Goal: Navigation & Orientation: Find specific page/section

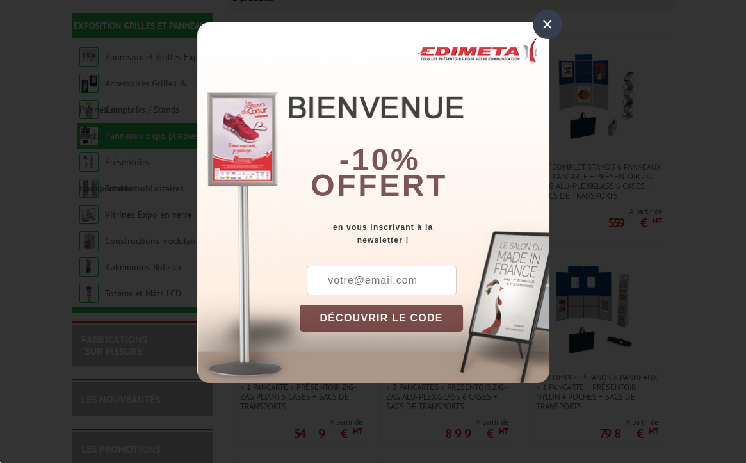
scroll to position [256, 0]
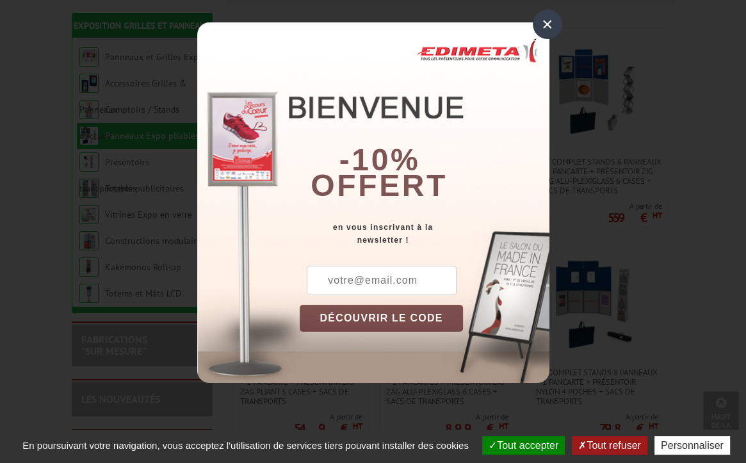
click at [543, 23] on div "×" at bounding box center [547, 24] width 29 height 29
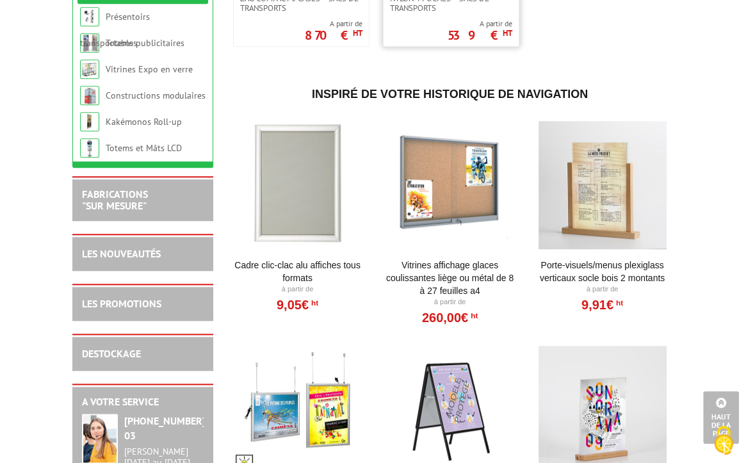
scroll to position [705, 0]
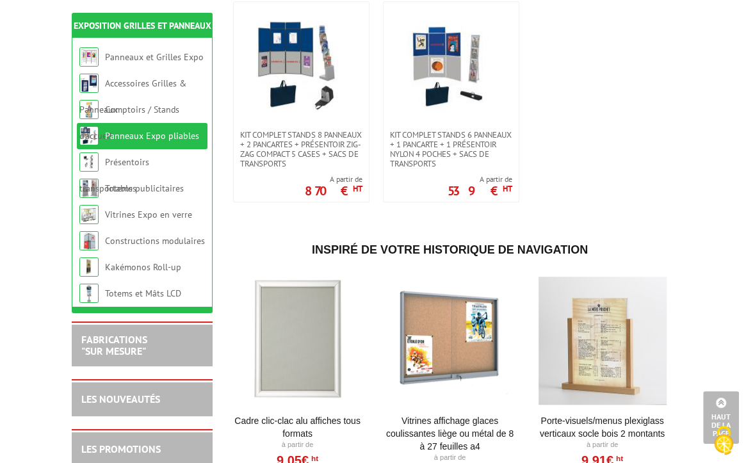
click at [126, 135] on link "Panneaux Expo pliables" at bounding box center [152, 136] width 94 height 12
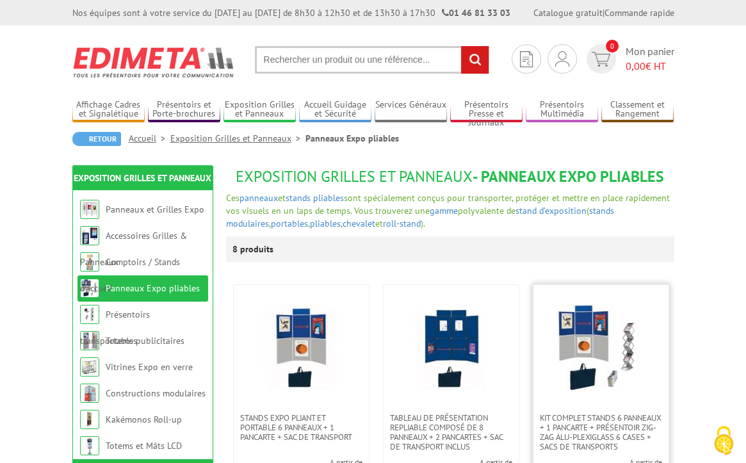
scroll to position [128, 0]
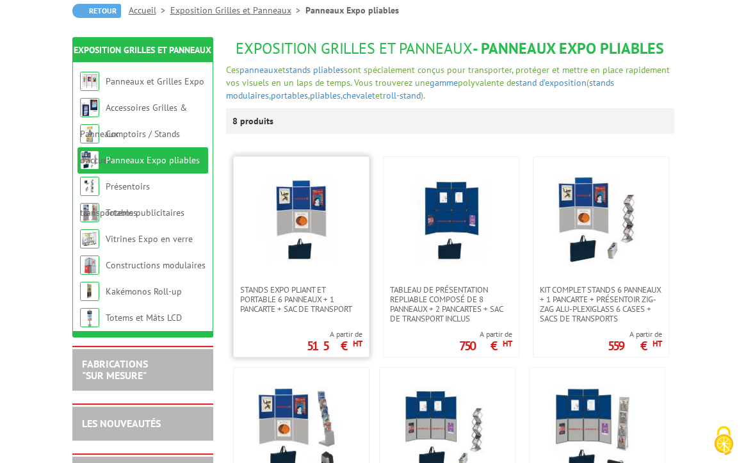
click at [292, 201] on img at bounding box center [301, 221] width 90 height 90
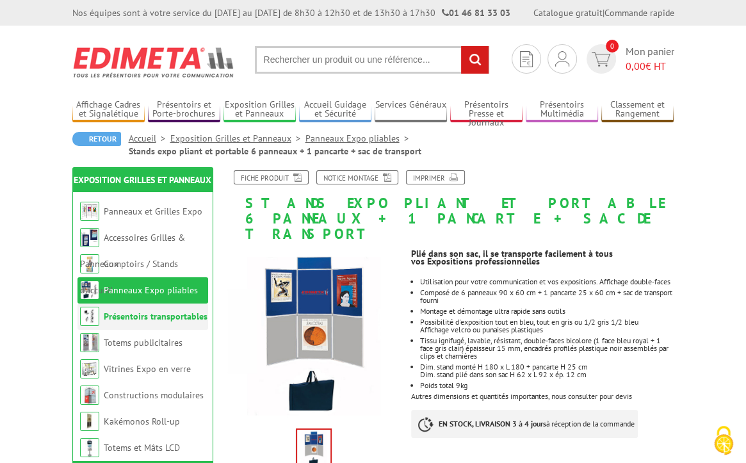
click at [170, 322] on link "Présentoirs transportables" at bounding box center [156, 317] width 104 height 12
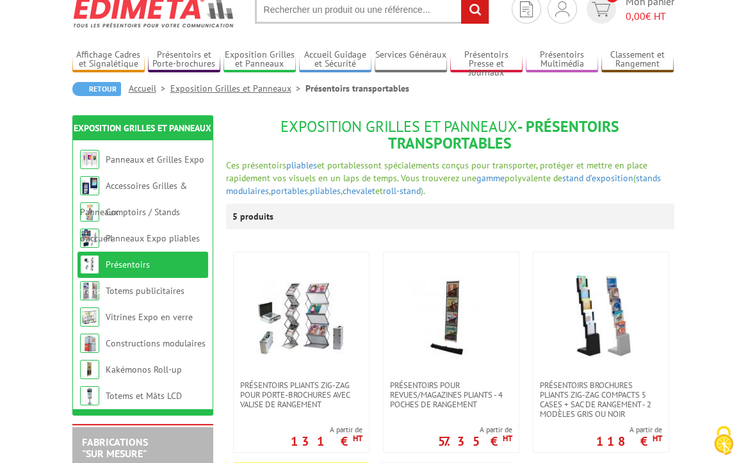
scroll to position [128, 0]
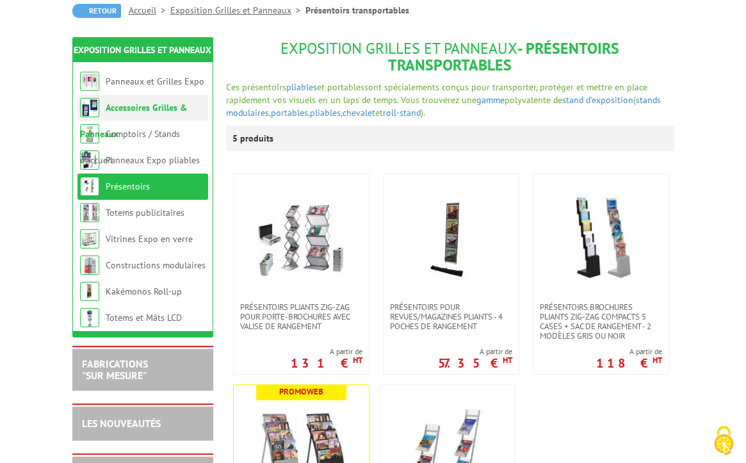
click at [138, 106] on link "Accessoires Grilles & Panneaux" at bounding box center [133, 121] width 107 height 38
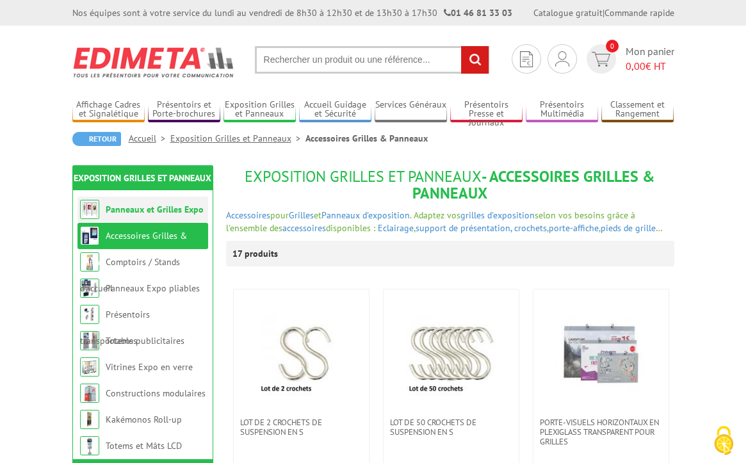
click at [131, 213] on link "Panneaux et Grilles Expo" at bounding box center [155, 210] width 98 height 12
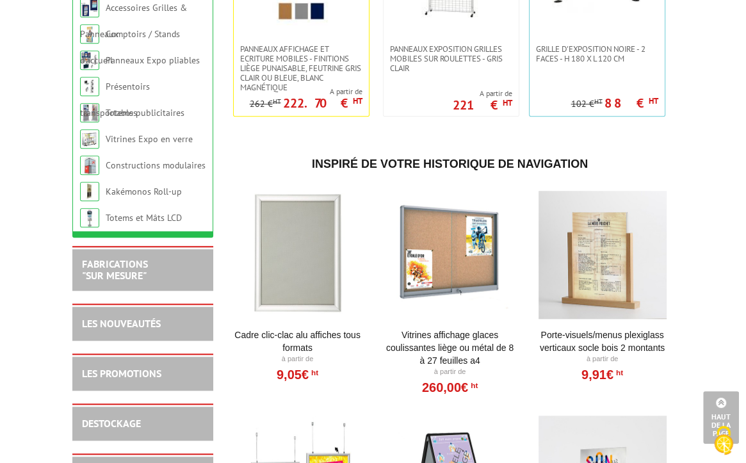
scroll to position [897, 0]
